Goal: Information Seeking & Learning: Check status

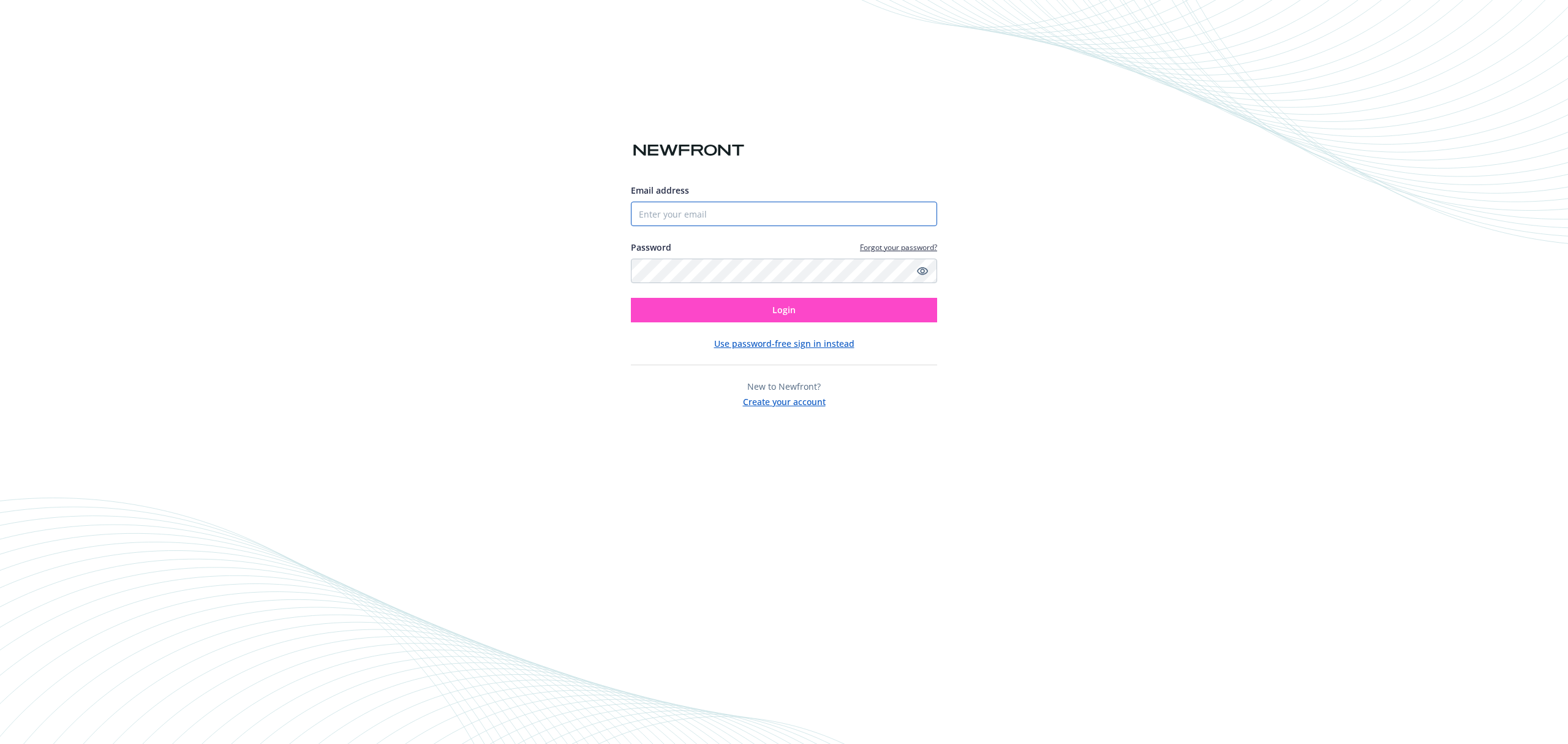
type input "[PERSON_NAME][EMAIL_ADDRESS][DOMAIN_NAME]"
click at [910, 307] on button "Login" at bounding box center [784, 310] width 306 height 24
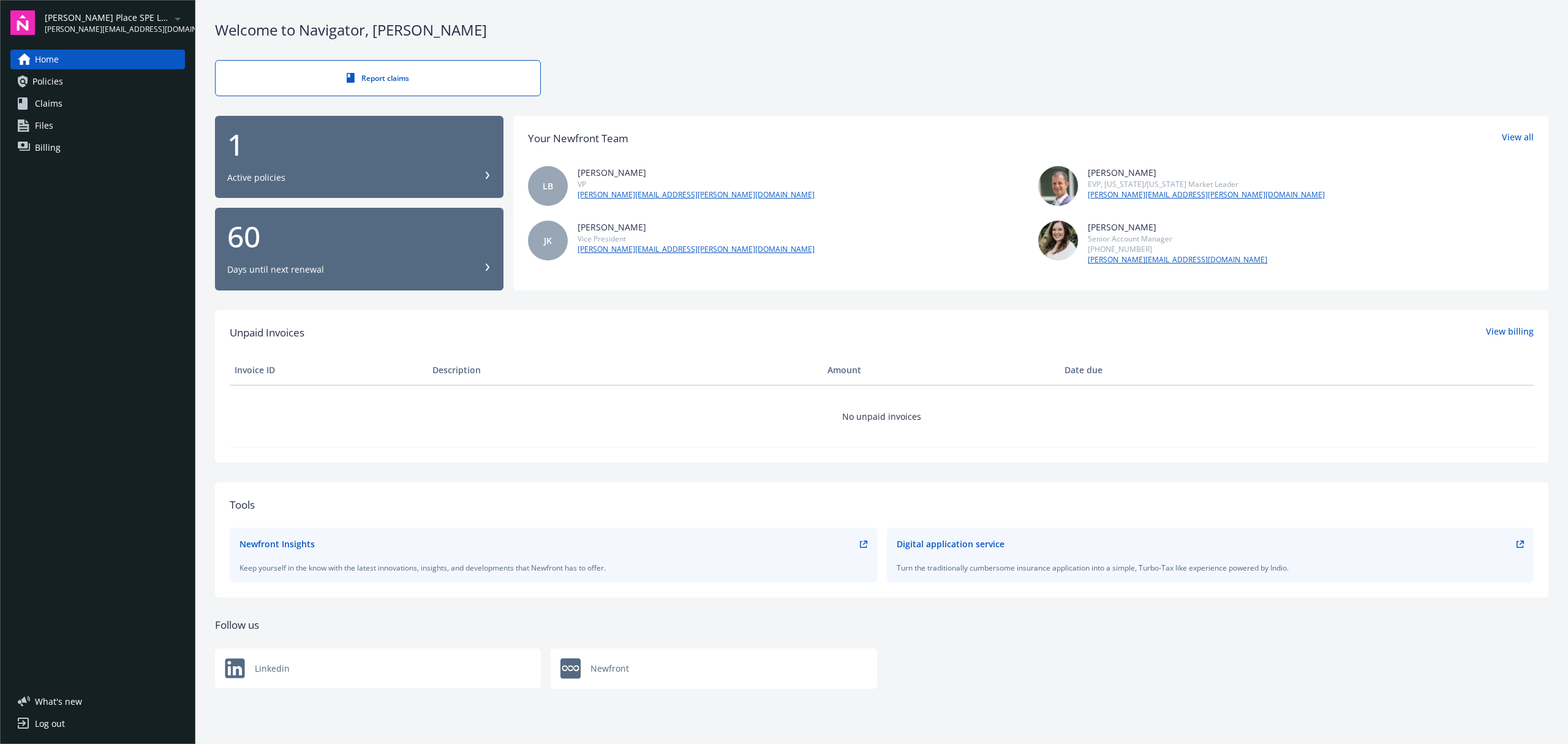
click at [173, 24] on icon "arrowDropDown" at bounding box center [177, 19] width 15 height 15
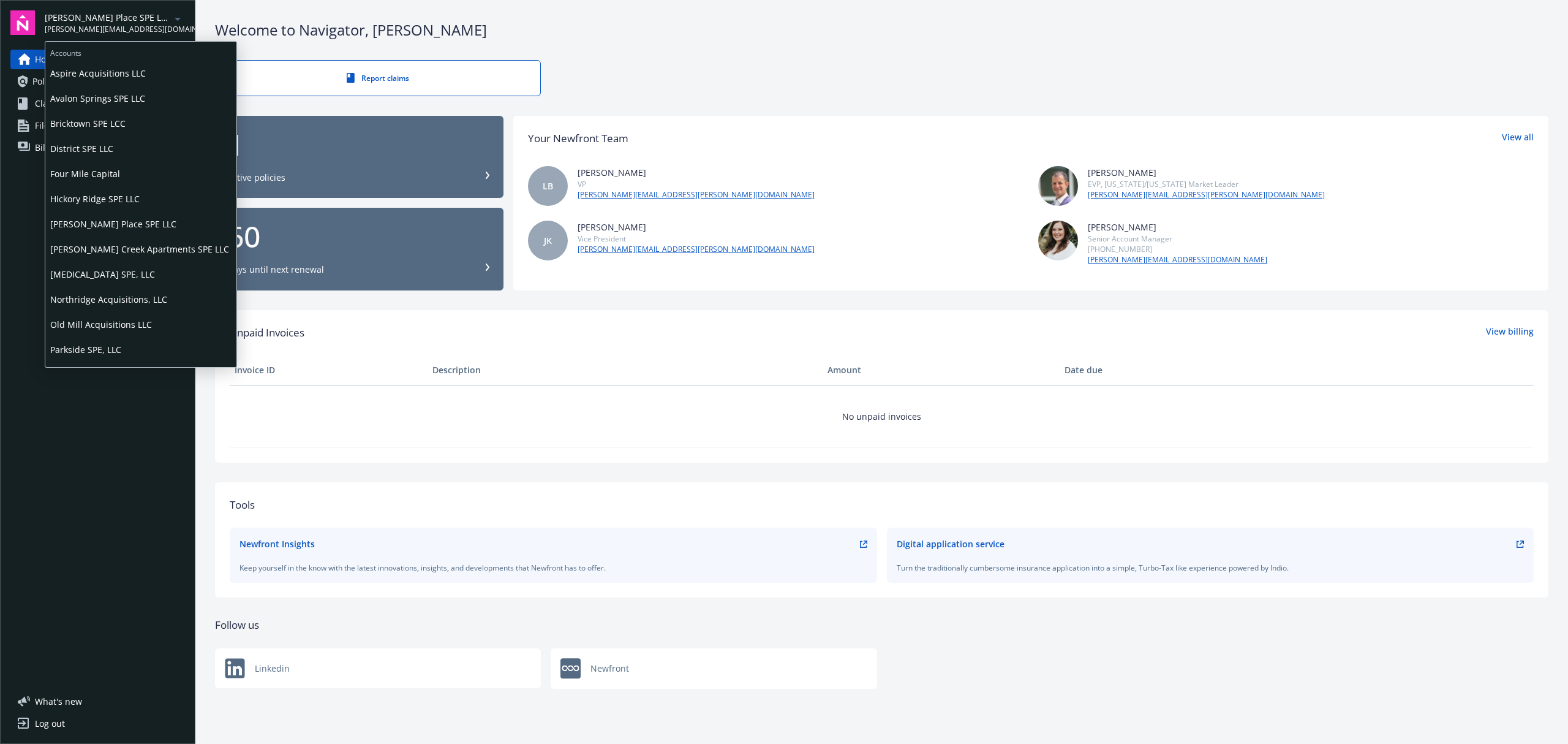
click at [148, 69] on span "Aspire Acquisitions LLC" at bounding box center [141, 73] width 181 height 25
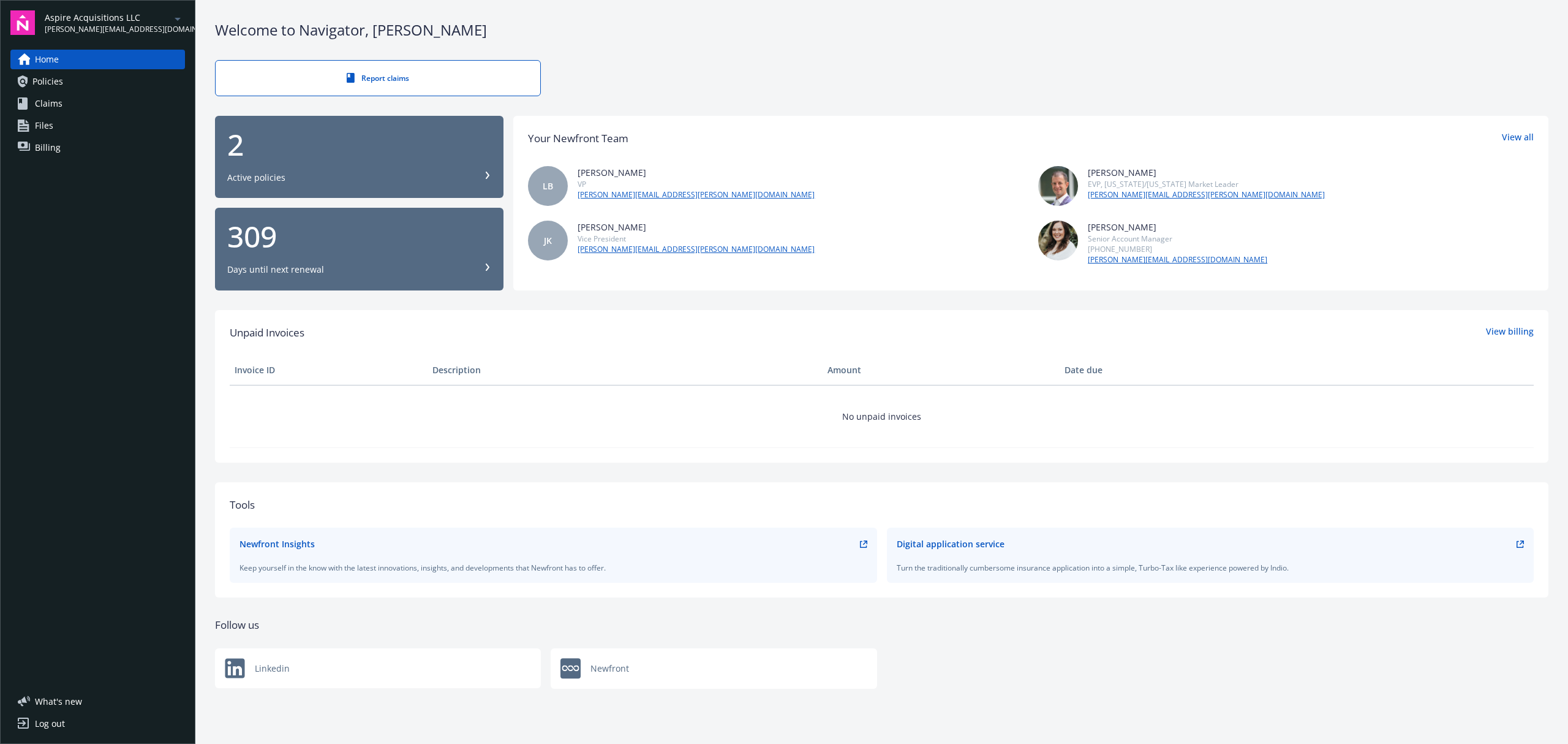
click at [303, 163] on div "2 Active policies" at bounding box center [360, 156] width 264 height 54
click at [1266, 69] on div "Report claims" at bounding box center [881, 78] width 1334 height 36
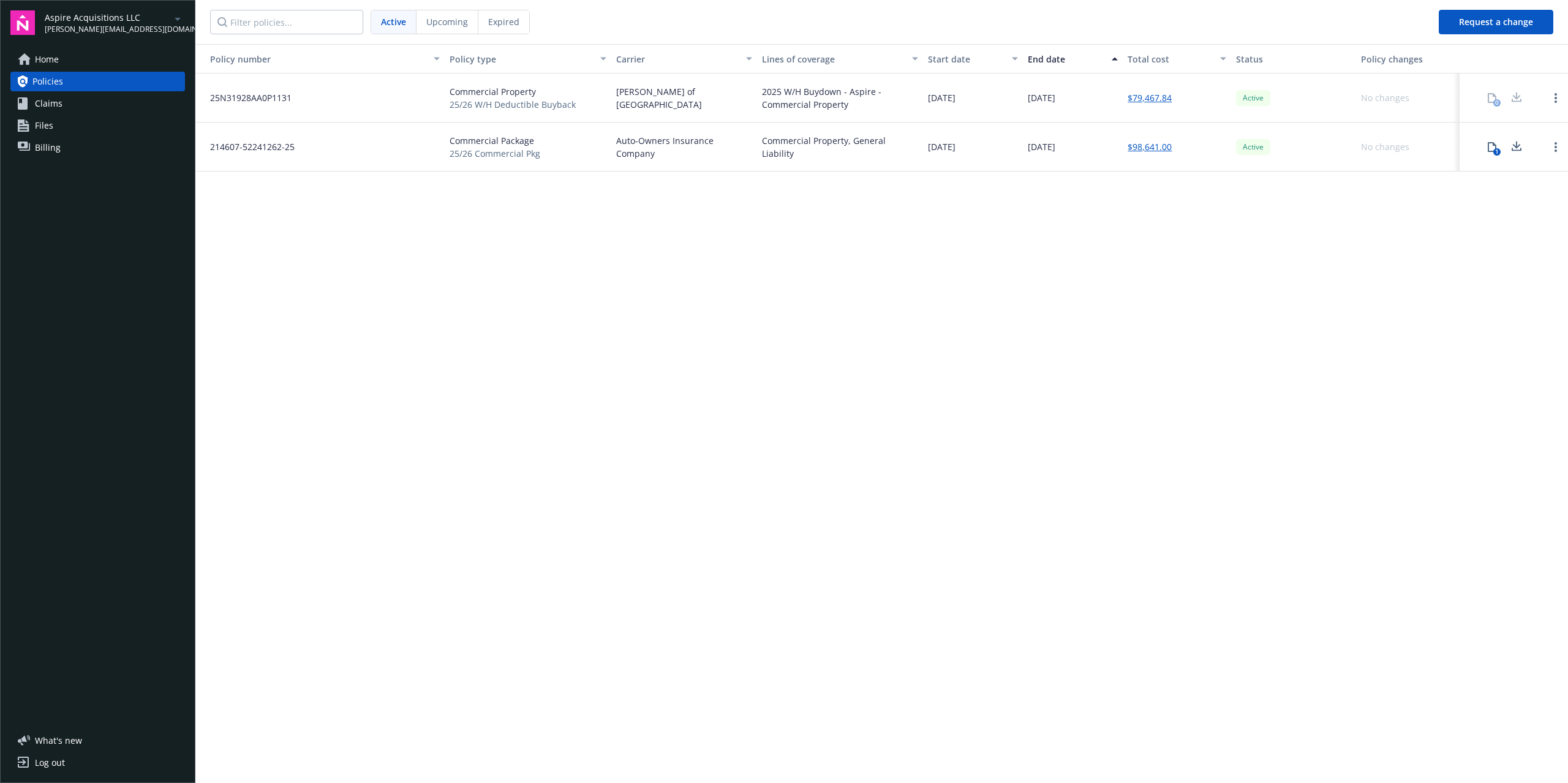
click at [961, 303] on div "Policy number Policy type Carrier Lines of coverage Start date End date Total c…" at bounding box center [881, 412] width 1373 height 738
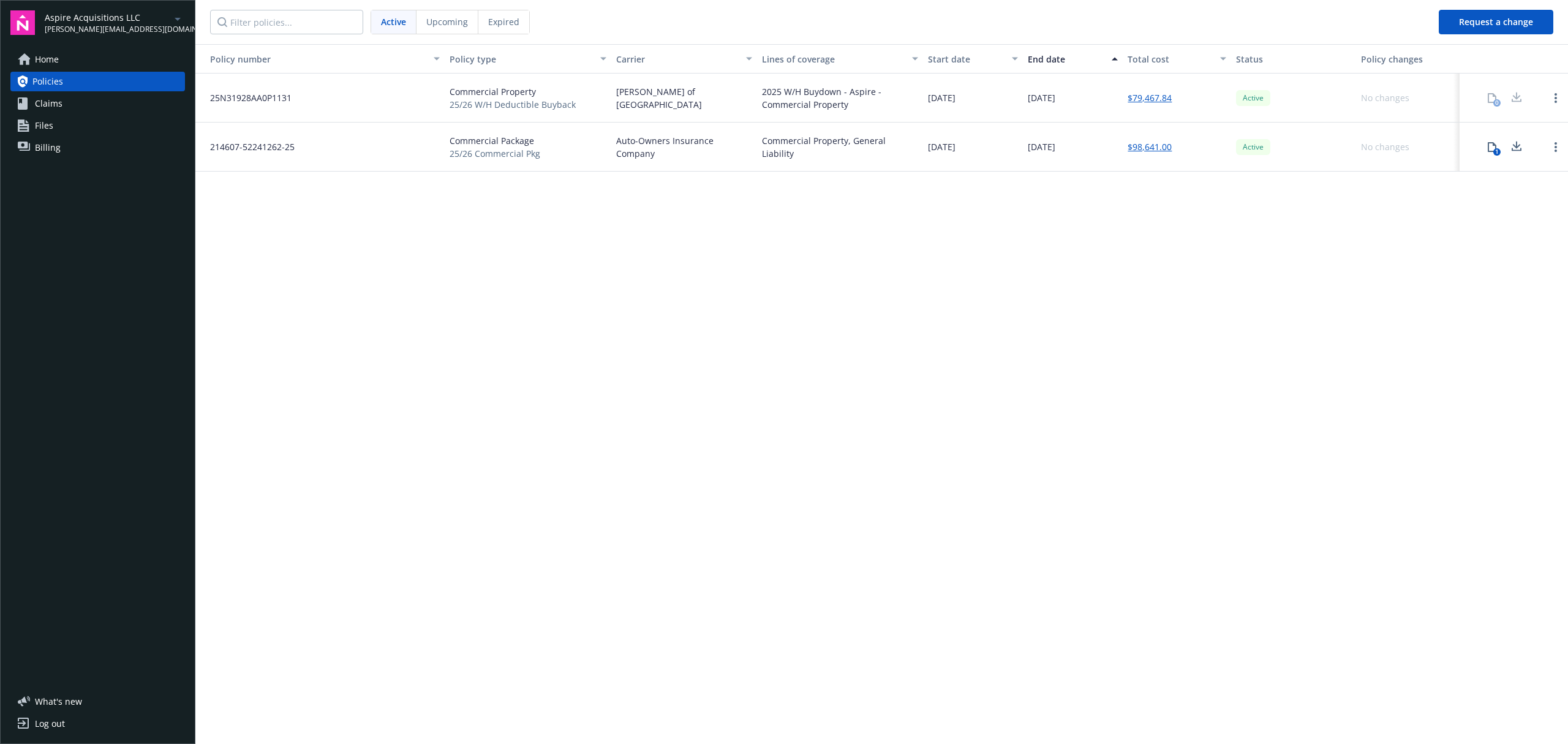
click at [440, 520] on div "Policy number Policy type Carrier Lines of coverage Start date End date Total c…" at bounding box center [881, 393] width 1373 height 699
